Goal: Book appointment/travel/reservation

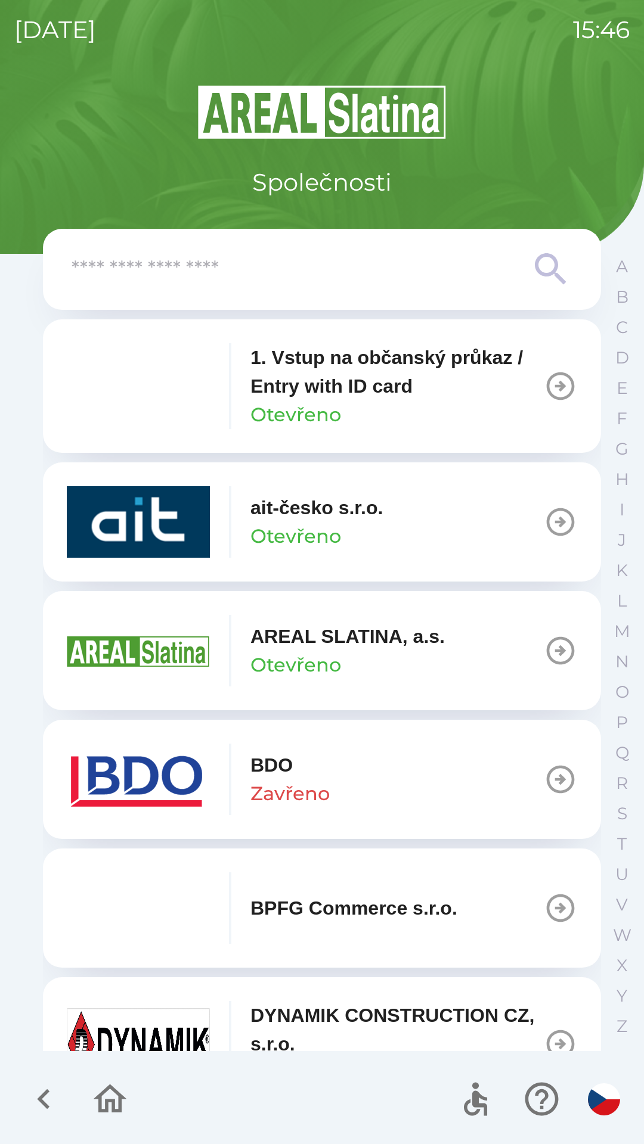
click at [311, 634] on p "AREAL SLATINA, a.s." at bounding box center [347, 636] width 194 height 29
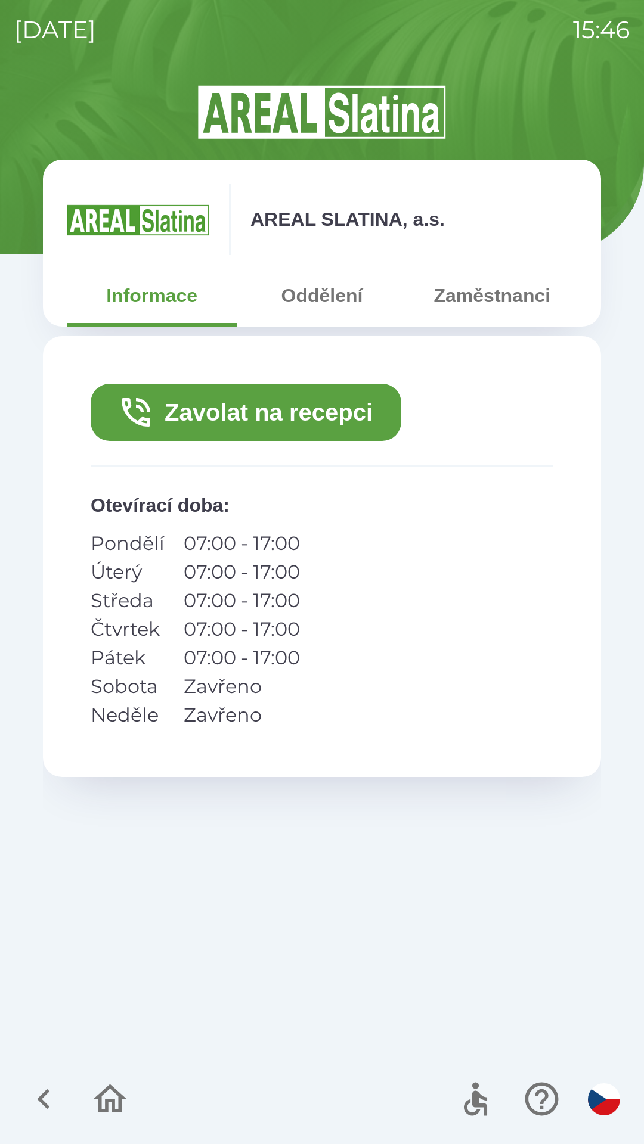
click at [492, 302] on button "Zaměstnanci" at bounding box center [492, 295] width 170 height 43
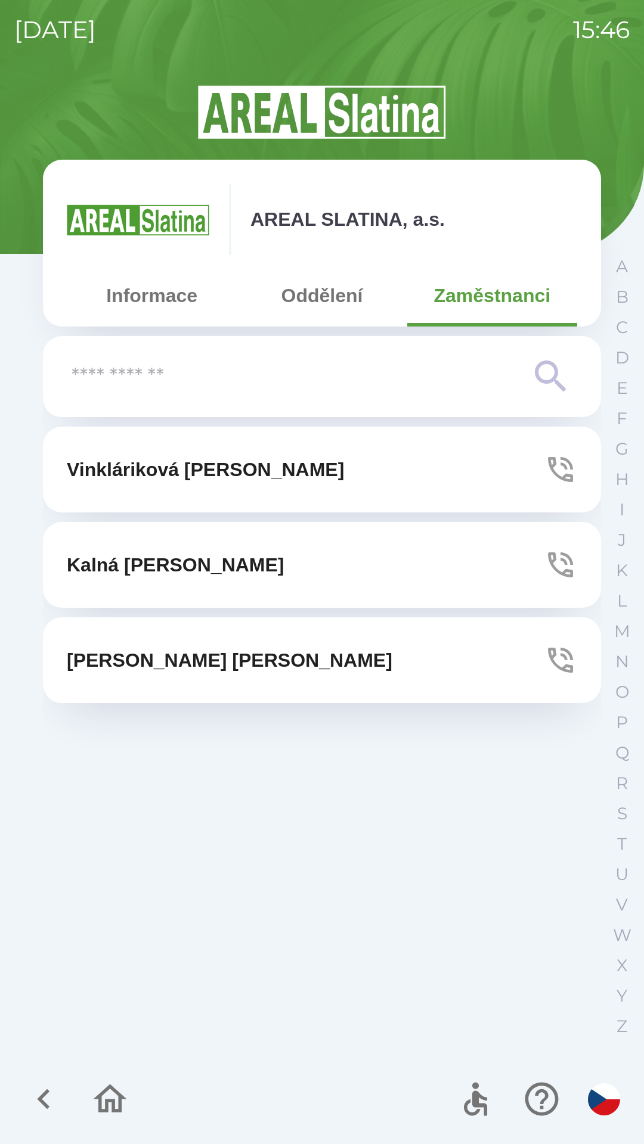
click at [252, 654] on button "[PERSON_NAME]" at bounding box center [322, 660] width 558 height 86
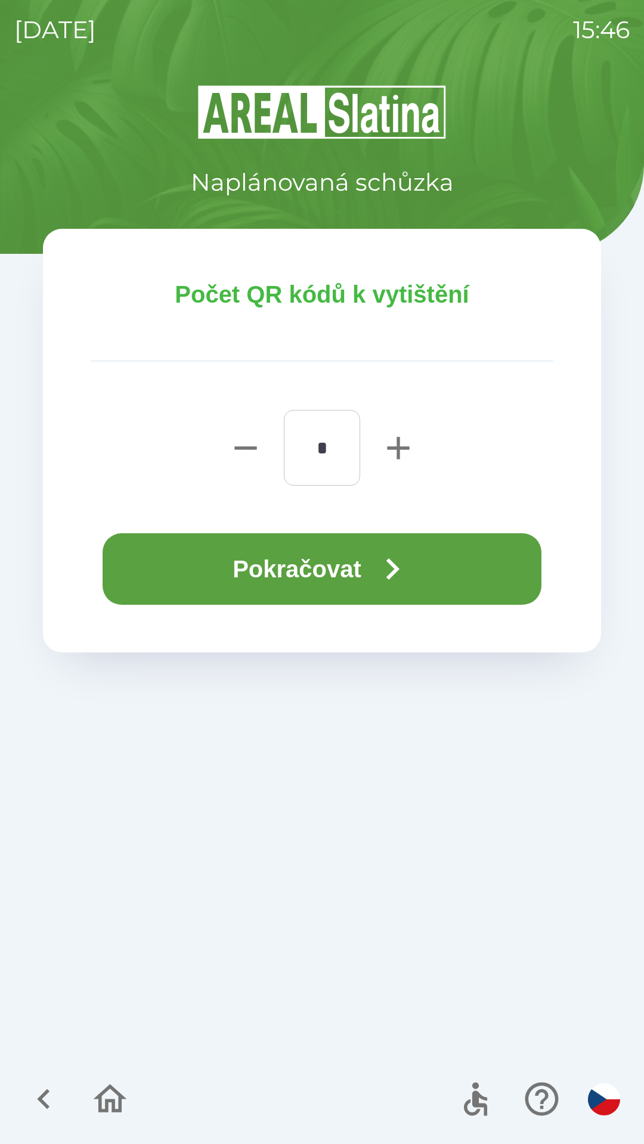
click at [315, 570] on button "Pokračovat" at bounding box center [322, 569] width 439 height 72
